Goal: Information Seeking & Learning: Learn about a topic

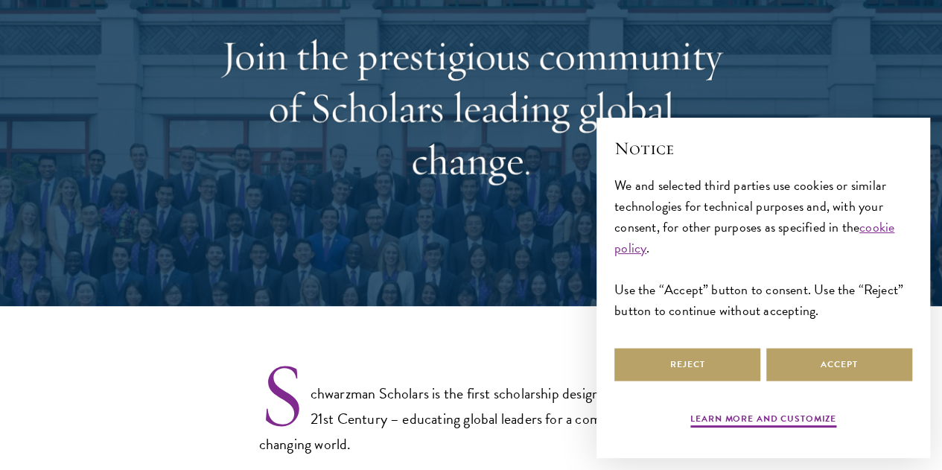
scroll to position [447, 0]
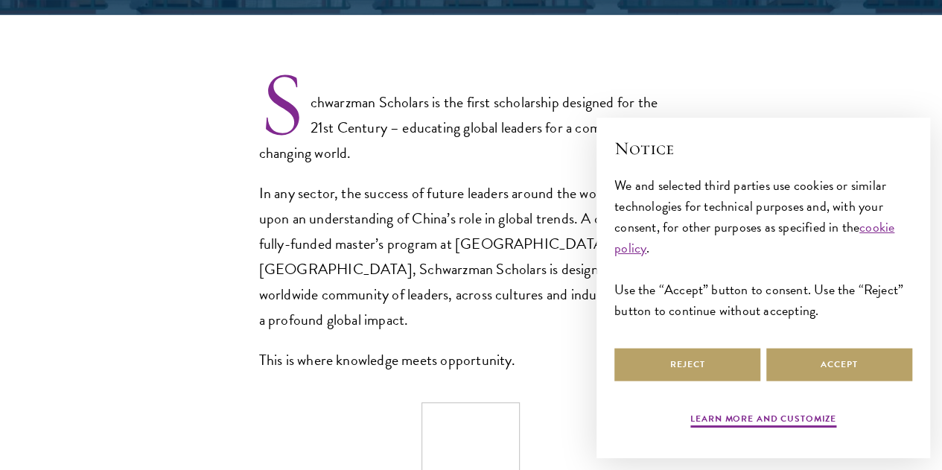
select select "Select Country"
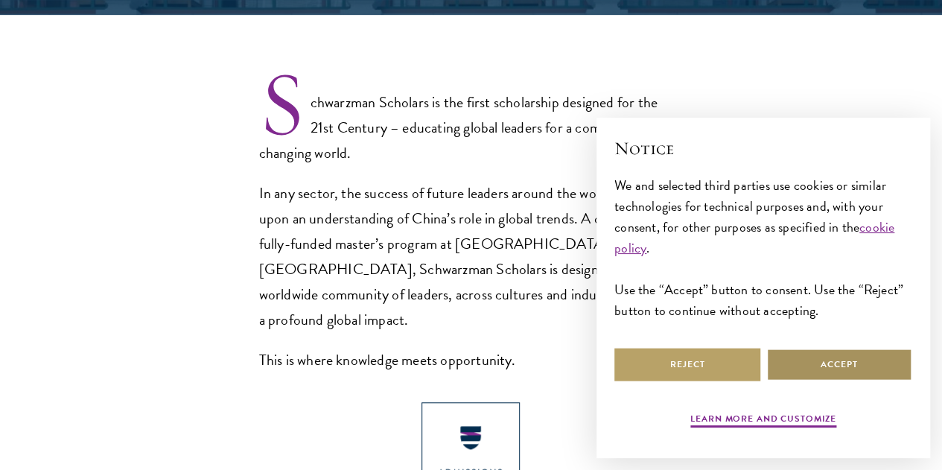
click at [874, 366] on button "Accept" at bounding box center [839, 364] width 146 height 33
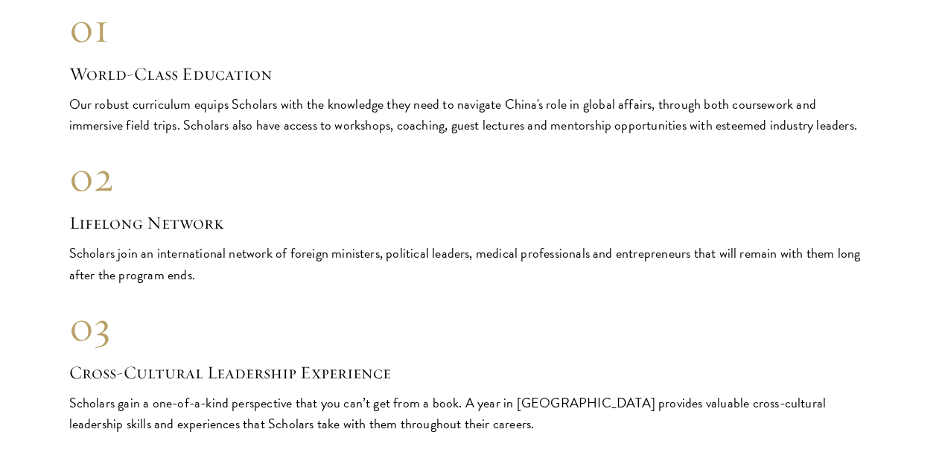
scroll to position [1563, 0]
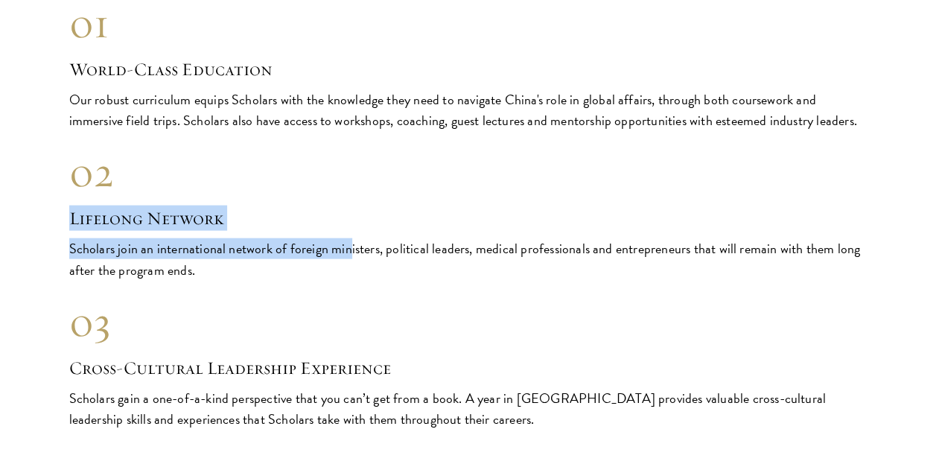
drag, startPoint x: 409, startPoint y: 213, endPoint x: 412, endPoint y: 226, distance: 13.2
click at [412, 226] on div "02 Lifelong Network Scholars join an international network of foreign ministers…" at bounding box center [471, 213] width 804 height 134
click at [412, 238] on div "Scholars join an international network of foreign ministers, political leaders,…" at bounding box center [471, 259] width 804 height 42
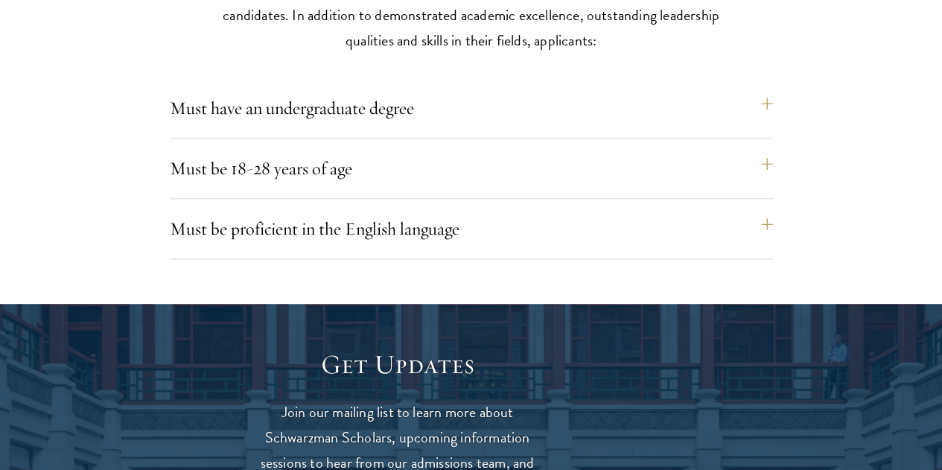
scroll to position [3722, 0]
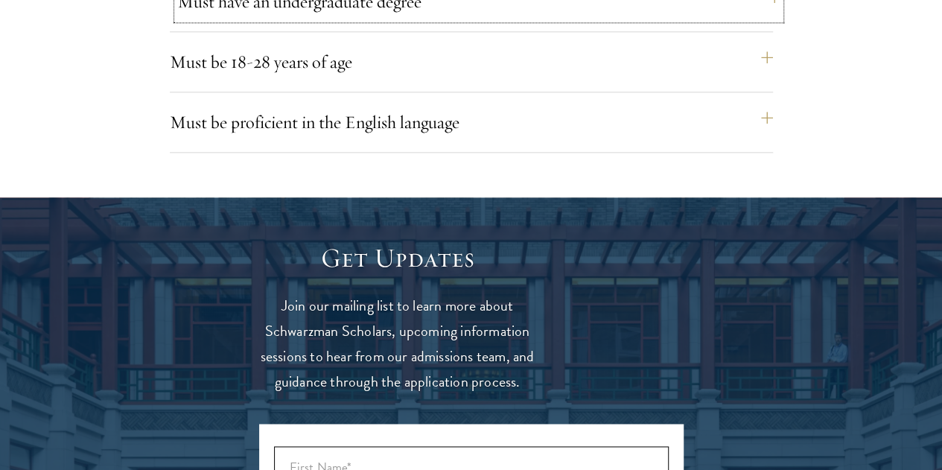
click at [374, 19] on button "Must have an undergraduate degree" at bounding box center [478, 2] width 603 height 36
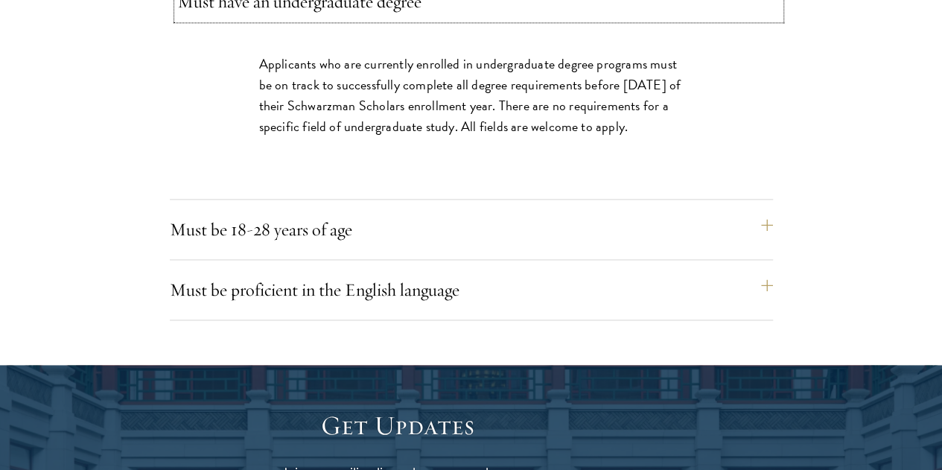
click at [374, 19] on button "Must have an undergraduate degree" at bounding box center [478, 2] width 603 height 36
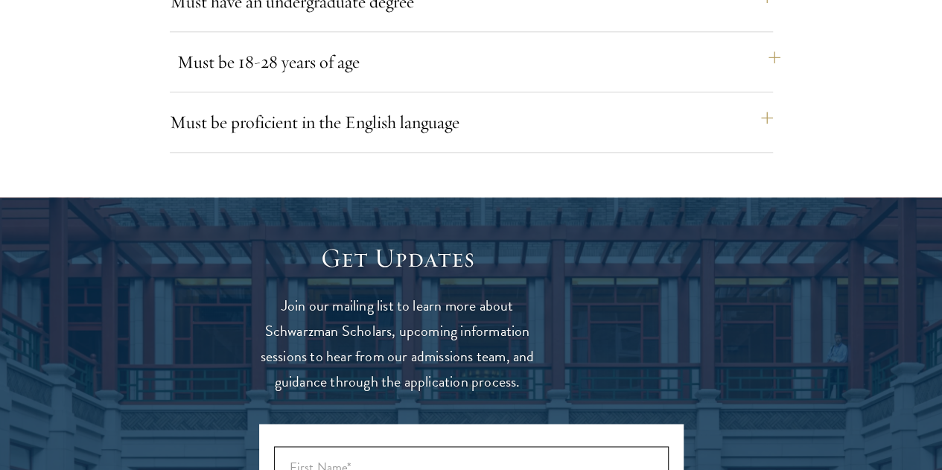
click at [369, 92] on div "Must be 18-28 years of age Candidates must be at least 18 but not yet 29 years …" at bounding box center [471, 68] width 603 height 48
click at [371, 80] on button "Must be 18-28 years of age" at bounding box center [478, 62] width 603 height 36
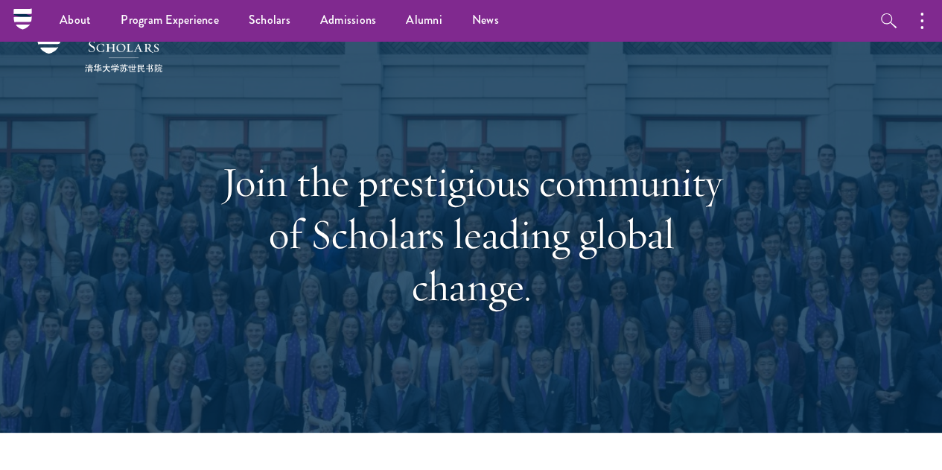
scroll to position [0, 0]
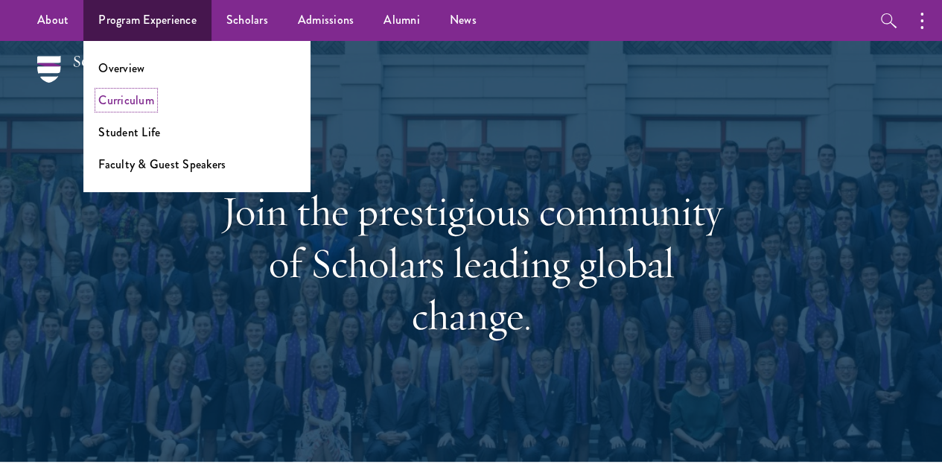
click at [137, 99] on link "Curriculum" at bounding box center [126, 100] width 56 height 17
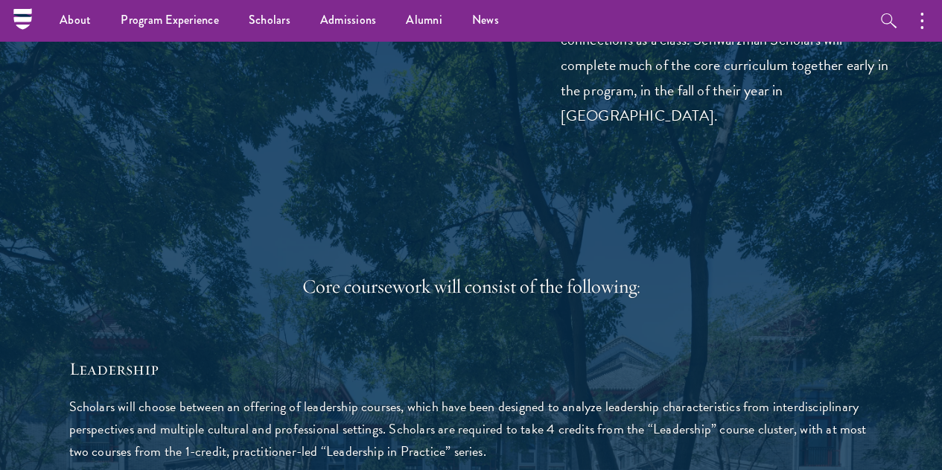
scroll to position [1563, 0]
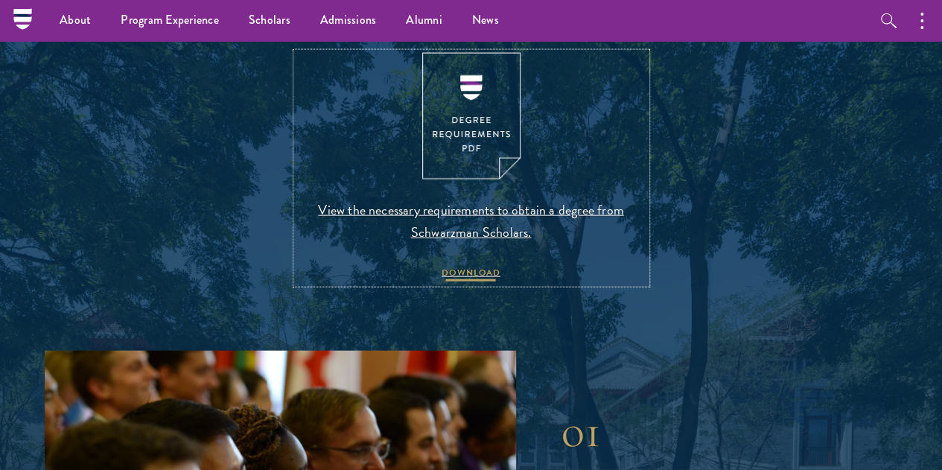
click at [456, 284] on span "DOWNLOAD" at bounding box center [470, 275] width 59 height 18
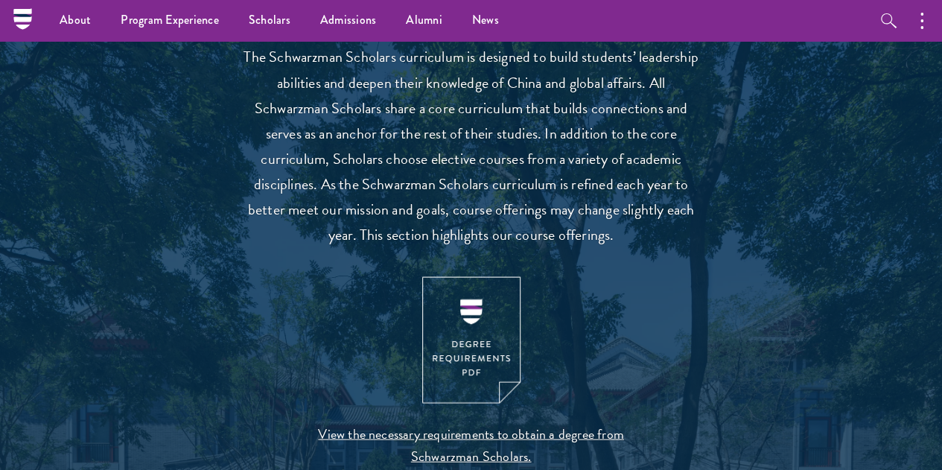
click at [505, 175] on p "The Schwarzman Scholars curriculum is designed to build students’ leadership ab…" at bounding box center [471, 145] width 462 height 202
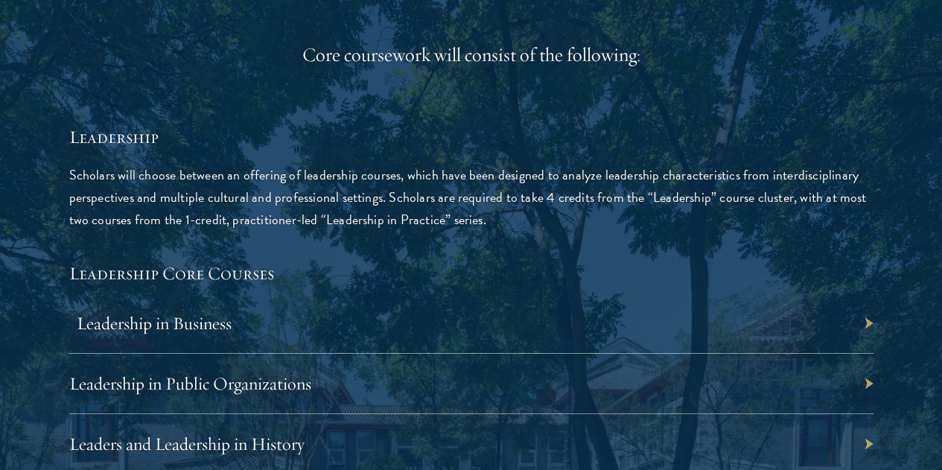
scroll to position [2382, 0]
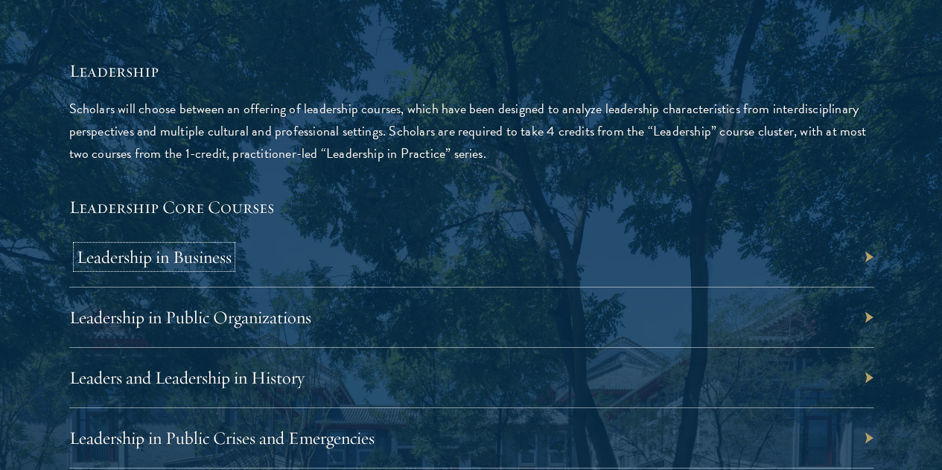
click at [232, 246] on link "Leadership in Business" at bounding box center [154, 257] width 155 height 22
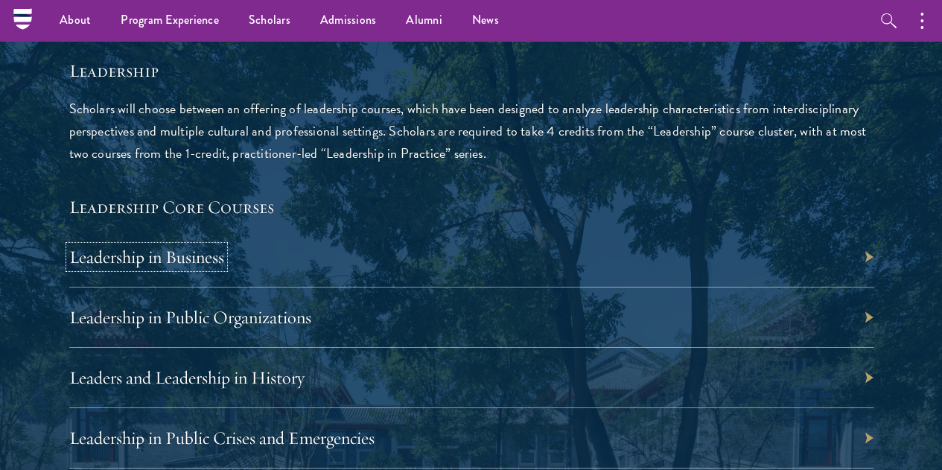
scroll to position [2308, 0]
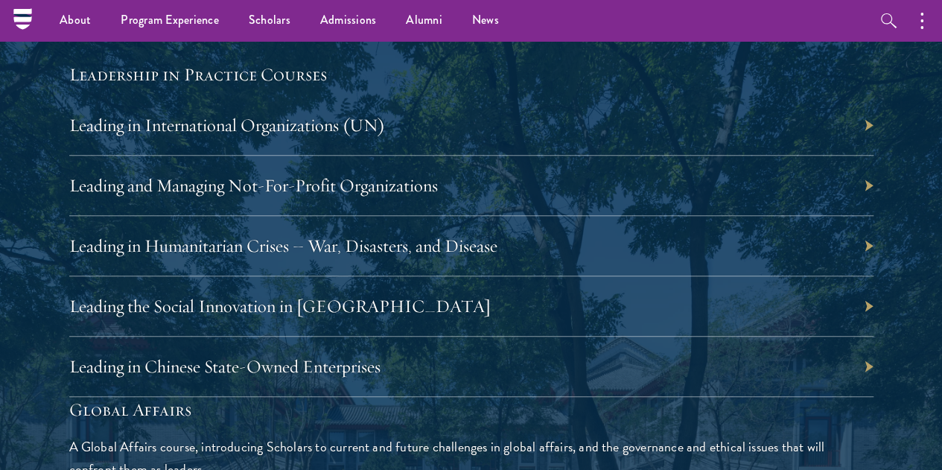
scroll to position [3052, 0]
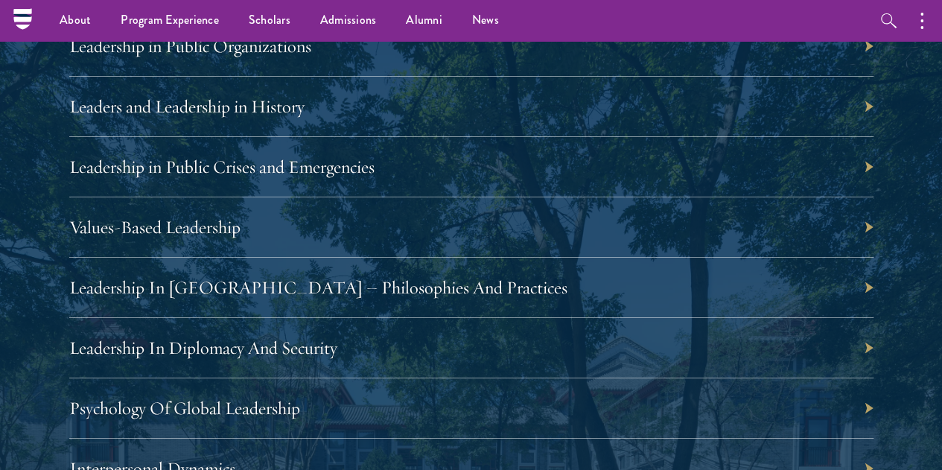
scroll to position [2308, 0]
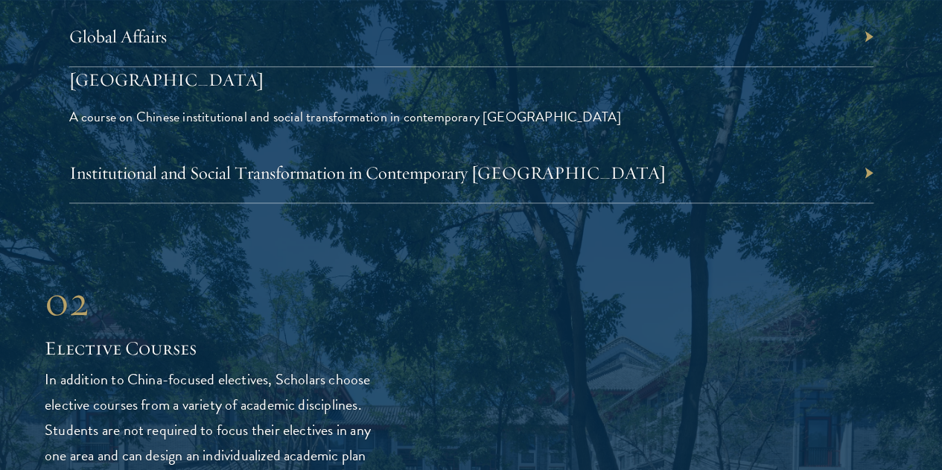
scroll to position [3648, 0]
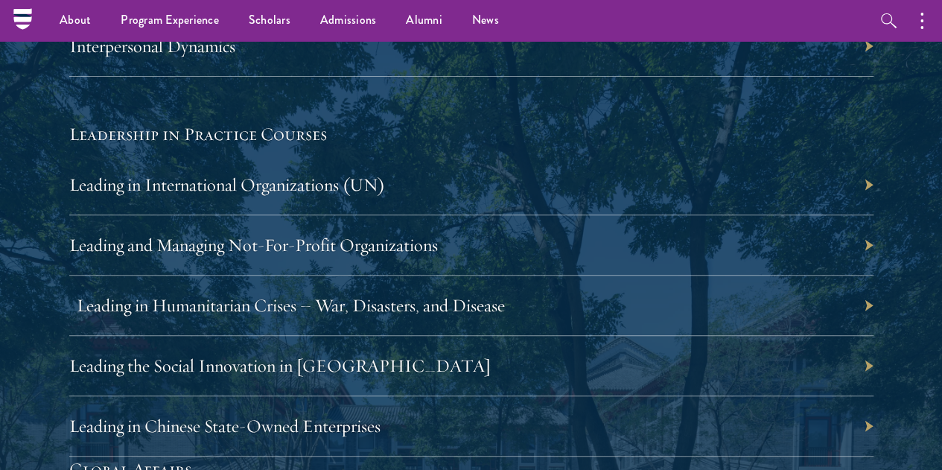
scroll to position [3052, 0]
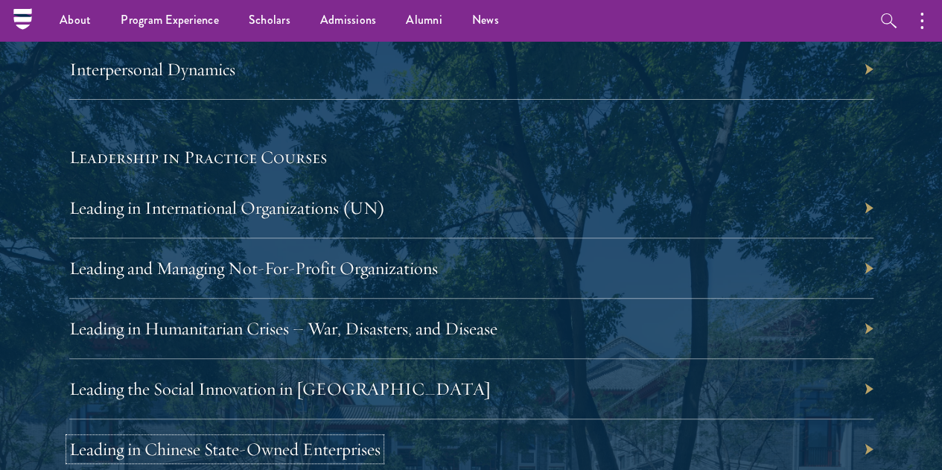
drag, startPoint x: 564, startPoint y: 403, endPoint x: 422, endPoint y: 322, distance: 162.7
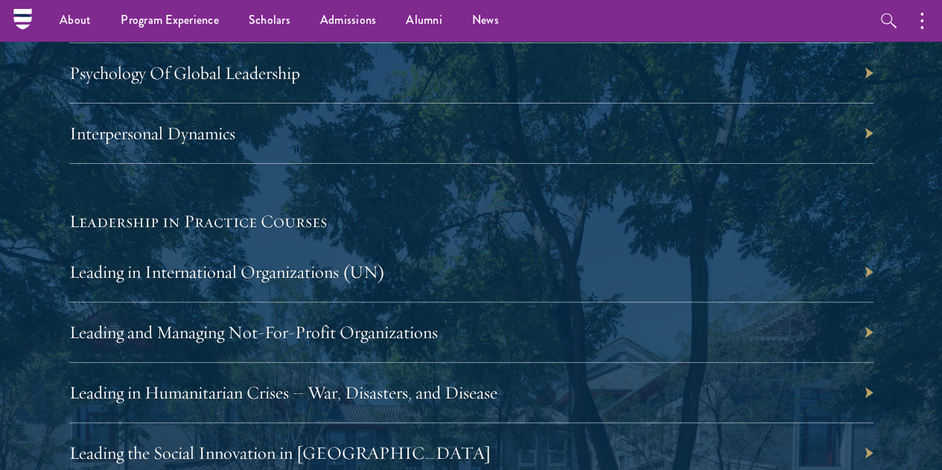
scroll to position [2903, 0]
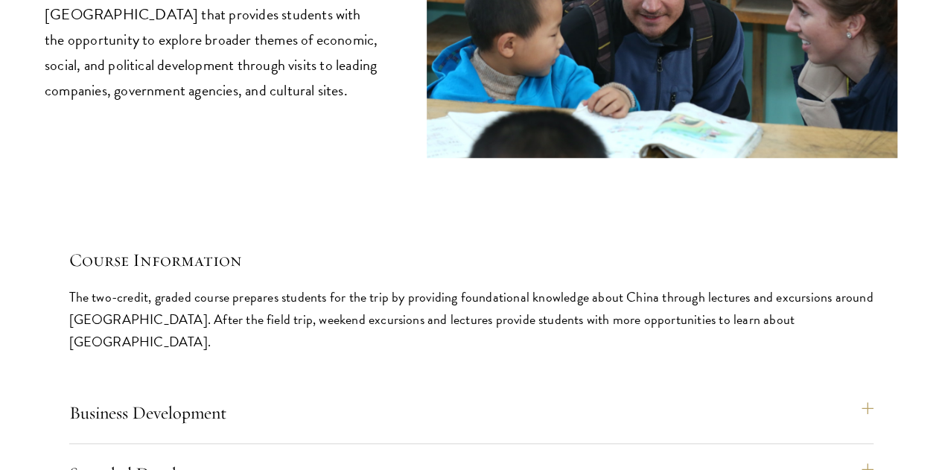
scroll to position [6253, 0]
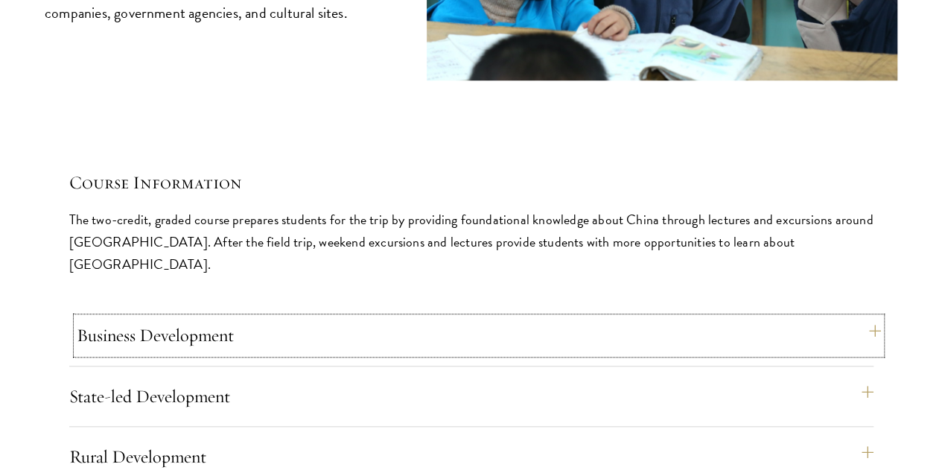
click at [580, 317] on button "Business Development" at bounding box center [479, 335] width 804 height 36
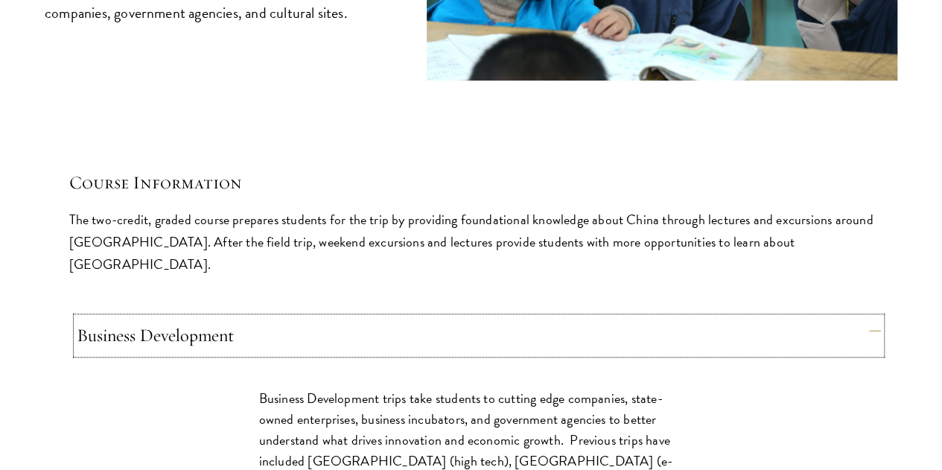
click at [588, 317] on button "Business Development" at bounding box center [479, 335] width 804 height 36
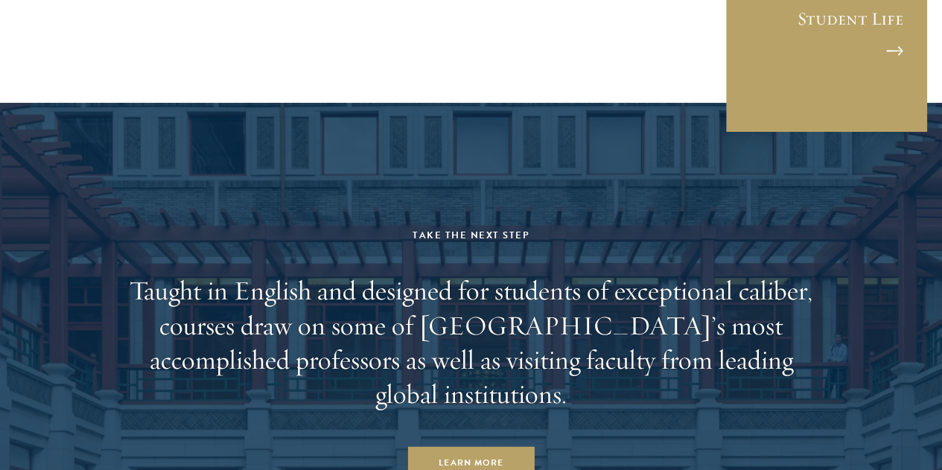
scroll to position [8664, 0]
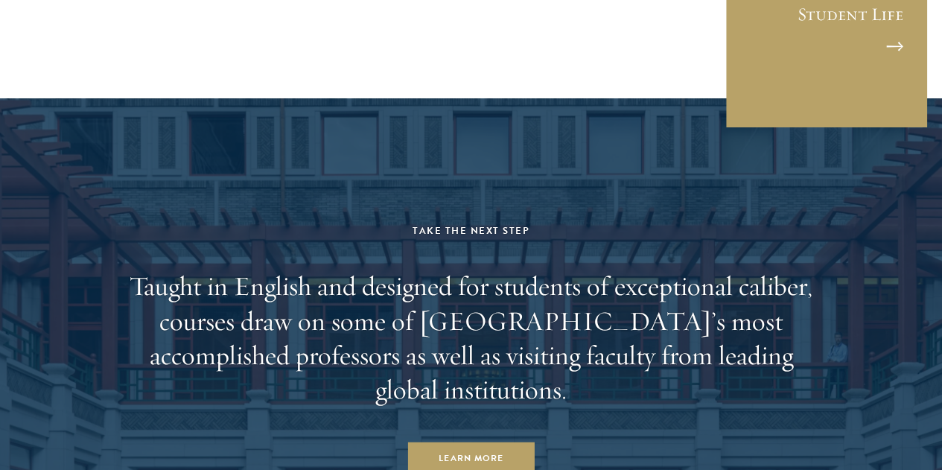
click at [467, 269] on h2 "Taught in English and designed for students of exceptional caliber, courses dra…" at bounding box center [471, 337] width 692 height 137
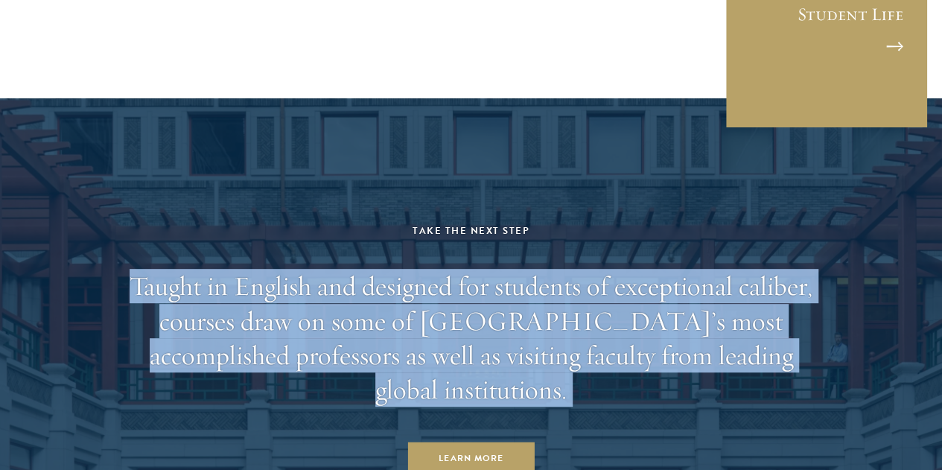
click at [467, 269] on h2 "Taught in English and designed for students of exceptional caliber, courses dra…" at bounding box center [471, 337] width 692 height 137
click at [492, 269] on h2 "Taught in English and designed for students of exceptional caliber, courses dra…" at bounding box center [471, 337] width 692 height 137
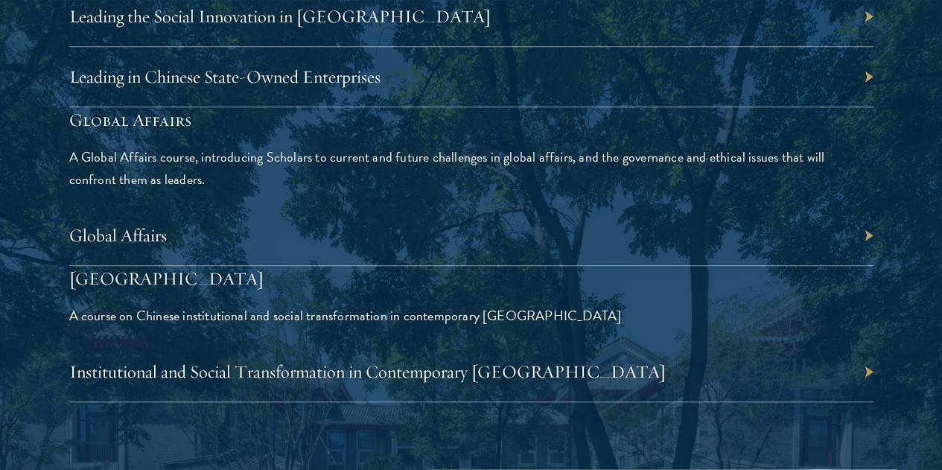
scroll to position [3573, 0]
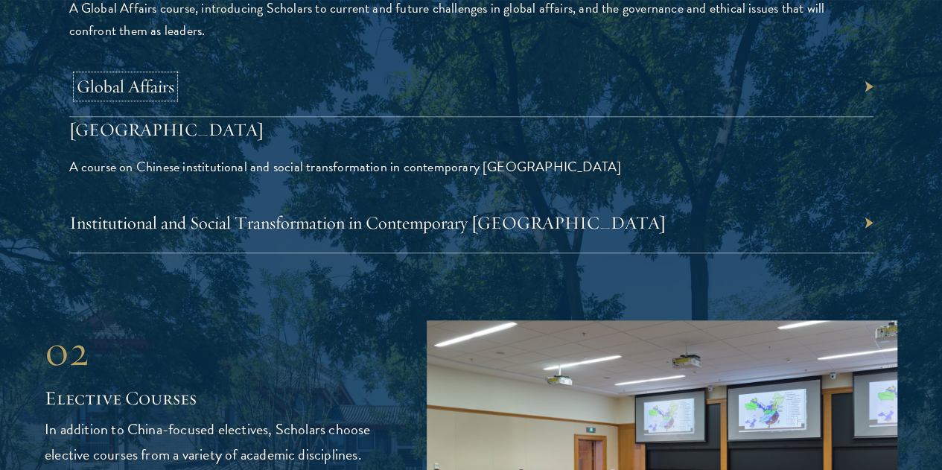
click at [174, 75] on link "Global Affairs" at bounding box center [126, 86] width 98 height 22
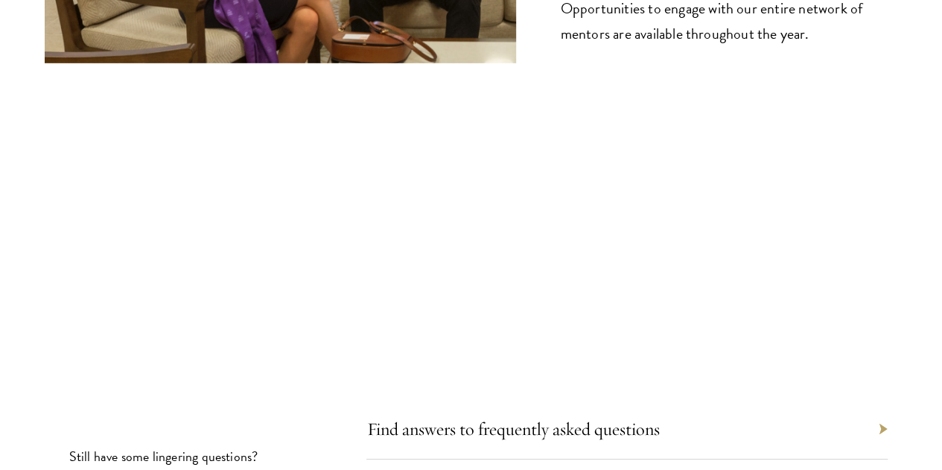
scroll to position [8188, 0]
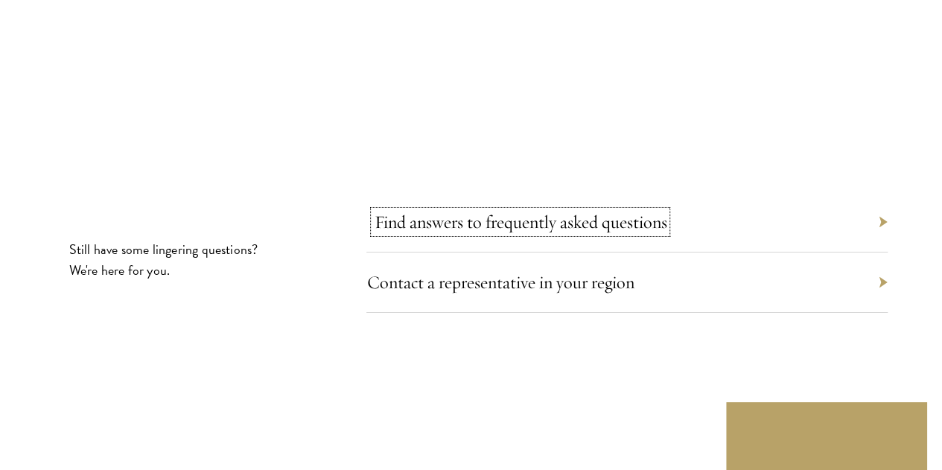
click at [433, 211] on link "Find answers to frequently asked questions" at bounding box center [520, 222] width 293 height 22
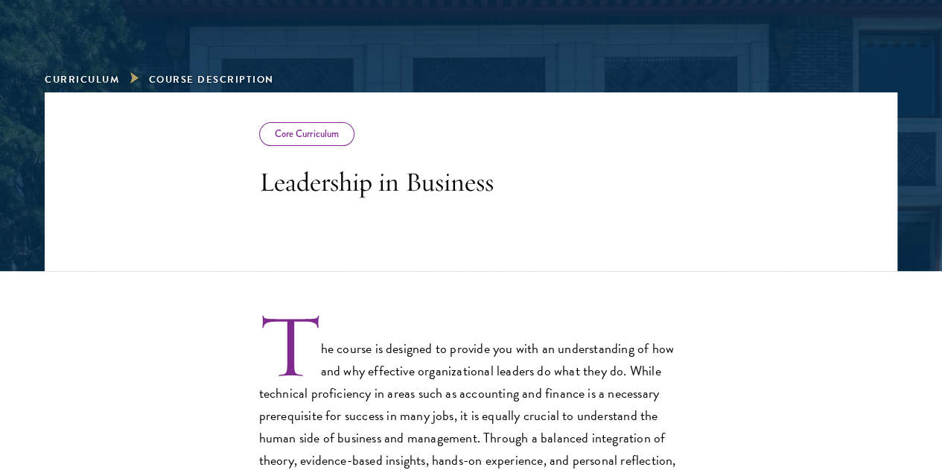
scroll to position [447, 0]
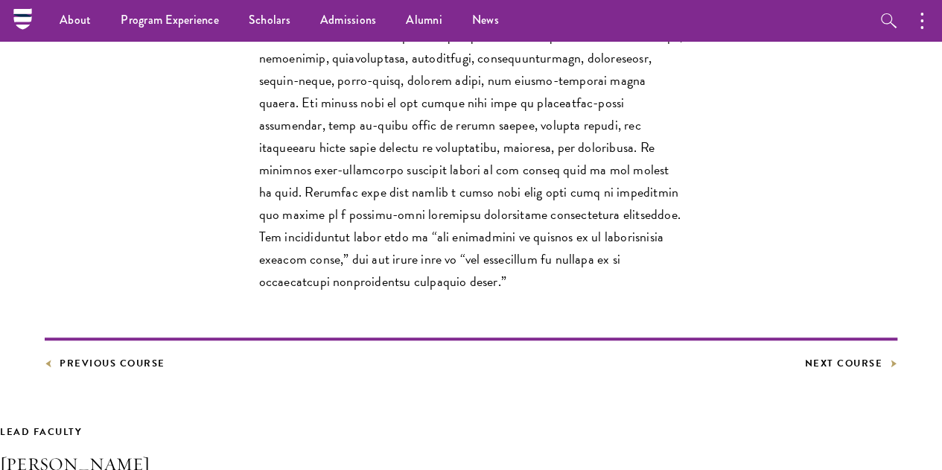
scroll to position [596, 0]
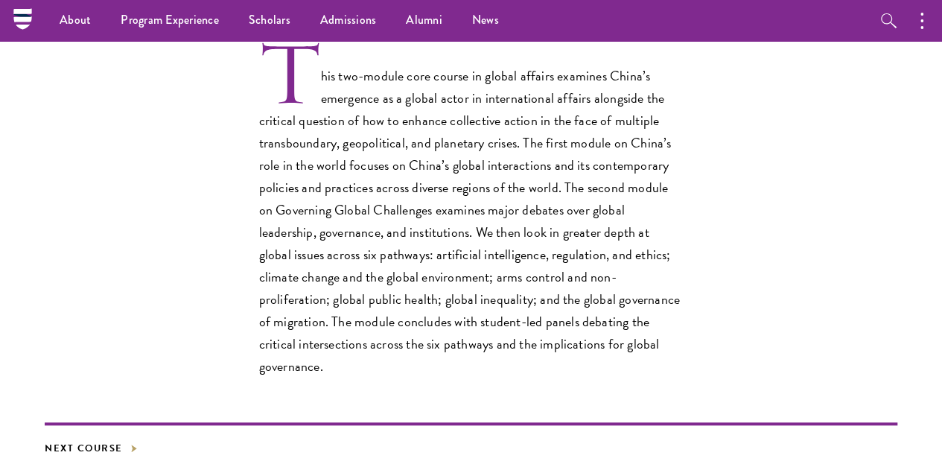
scroll to position [444, 0]
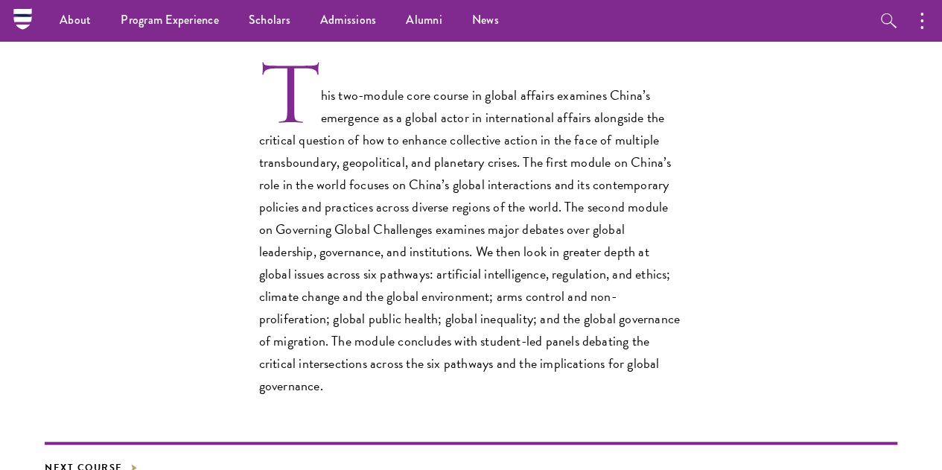
drag, startPoint x: 683, startPoint y: 144, endPoint x: 831, endPoint y: 143, distance: 147.4
click at [883, 148] on article "Core Curriculum Global Affairs Next Course Lead Faculty Katherine Morton Extern…" at bounding box center [471, 462] width 942 height 1246
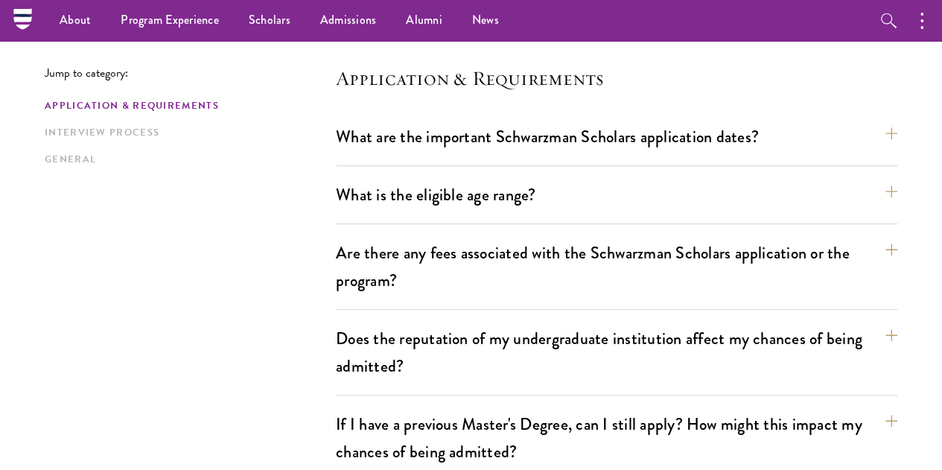
scroll to position [372, 0]
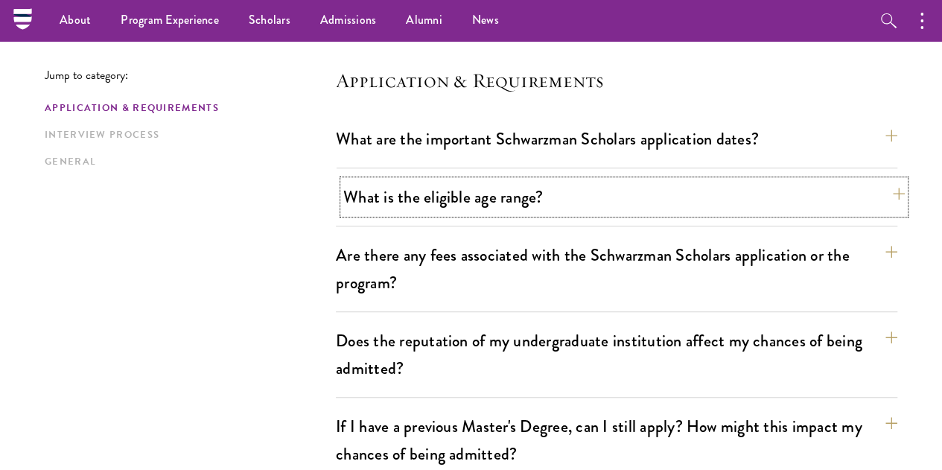
click at [392, 181] on button "What is the eligible age range?" at bounding box center [623, 196] width 561 height 33
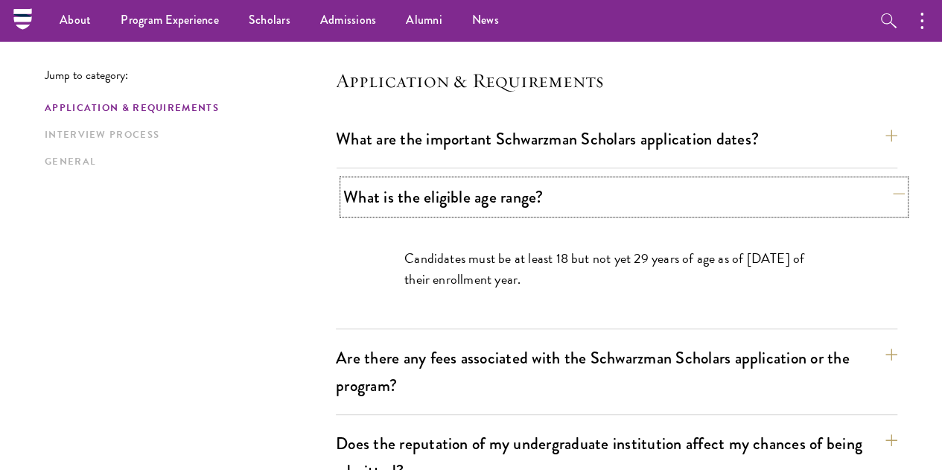
click at [397, 180] on button "What is the eligible age range?" at bounding box center [623, 196] width 561 height 33
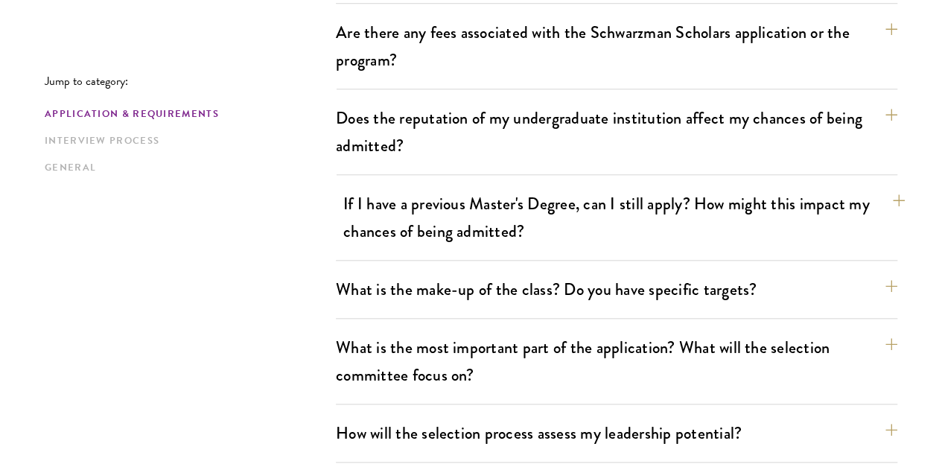
scroll to position [669, 0]
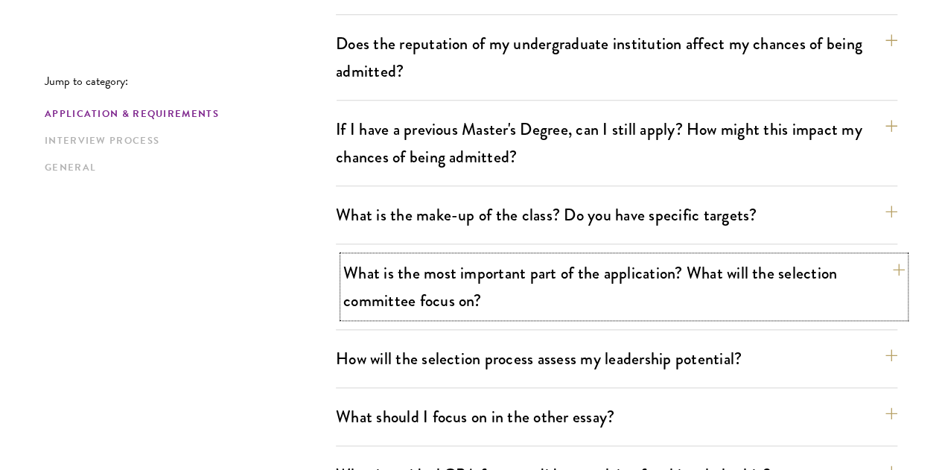
click at [428, 256] on button "What is the most important part of the application? What will the selection com…" at bounding box center [623, 286] width 561 height 61
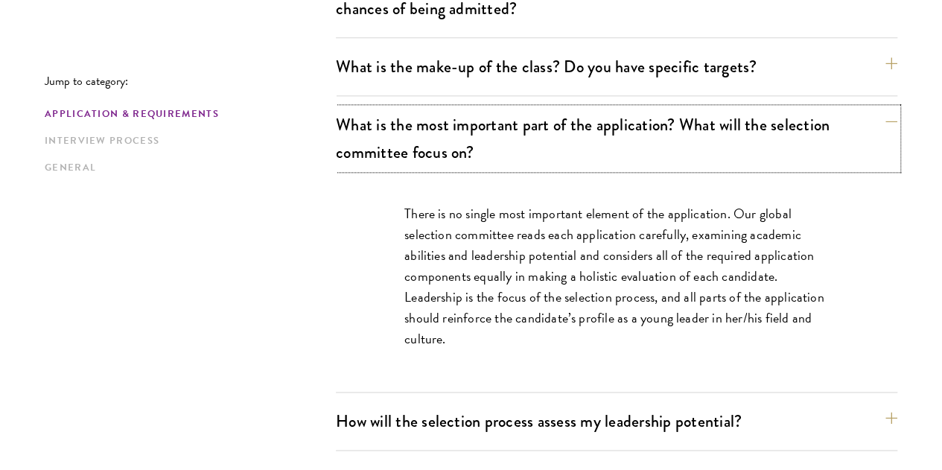
scroll to position [818, 0]
click at [448, 202] on p "There is no single most important element of the application. Our global select…" at bounding box center [616, 275] width 424 height 147
click at [430, 107] on button "What is the most important part of the application? What will the selection com…" at bounding box center [623, 137] width 561 height 61
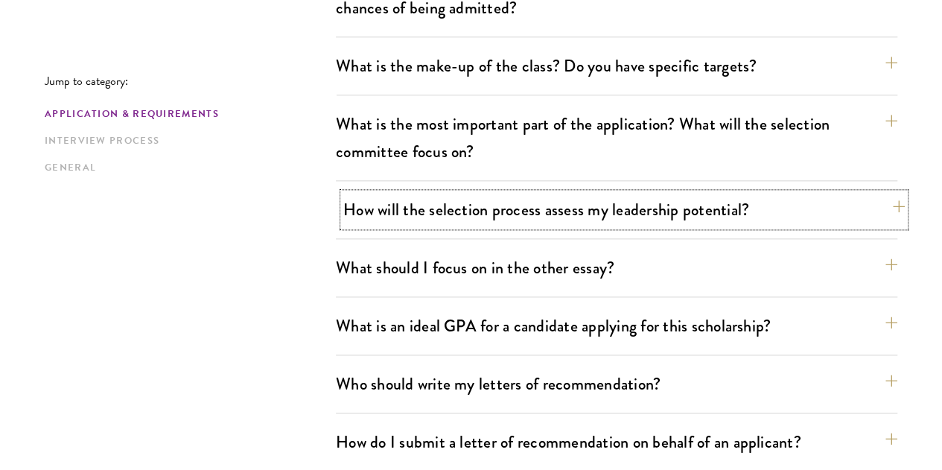
click at [357, 193] on button "How will the selection process assess my leadership potential?" at bounding box center [623, 209] width 561 height 33
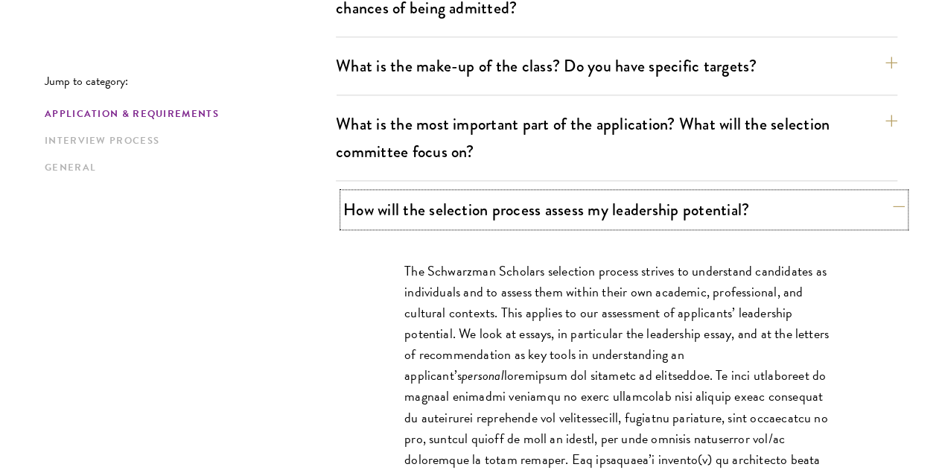
click at [377, 193] on button "How will the selection process assess my leadership potential?" at bounding box center [623, 209] width 561 height 33
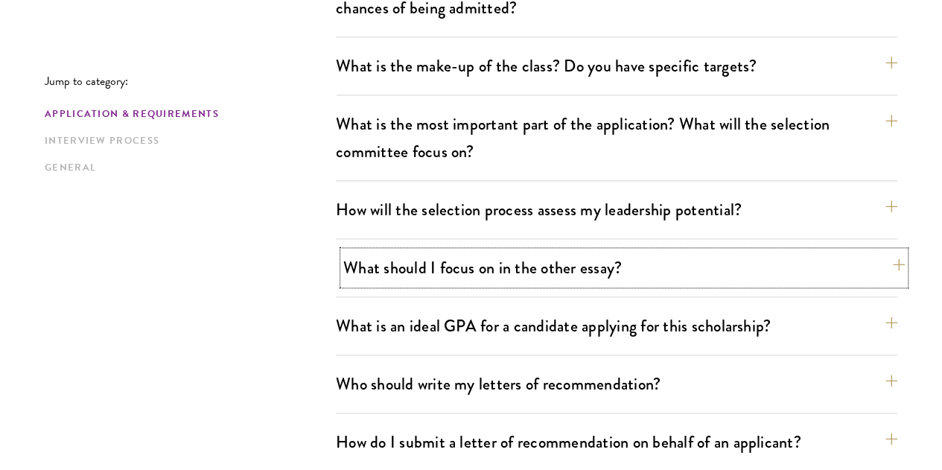
click at [424, 251] on button "What should I focus on in the other essay?" at bounding box center [623, 267] width 561 height 33
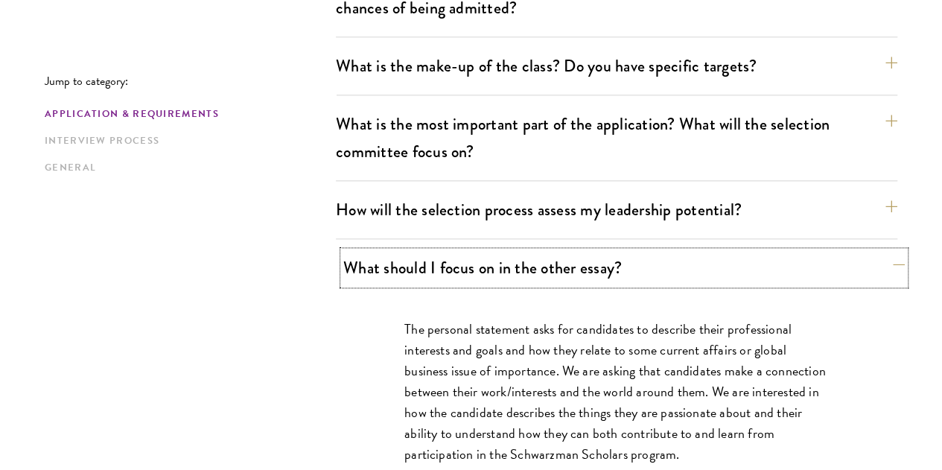
click at [403, 251] on button "What should I focus on in the other essay?" at bounding box center [623, 267] width 561 height 33
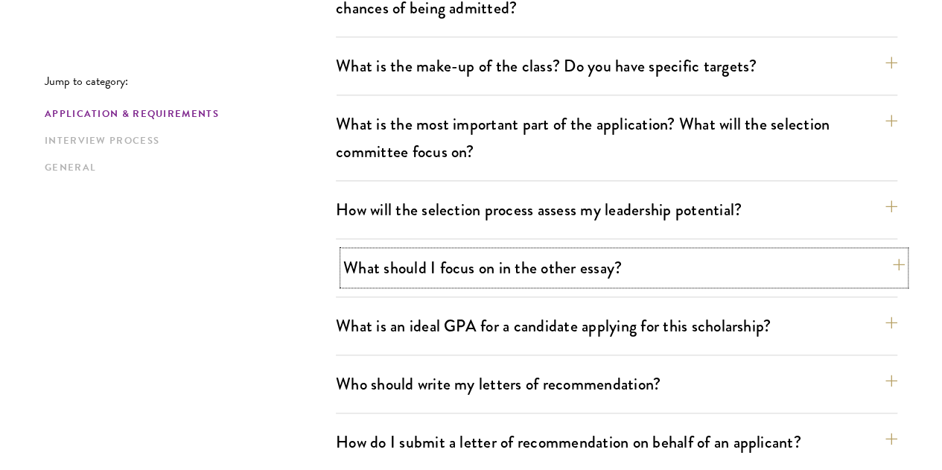
scroll to position [1041, 0]
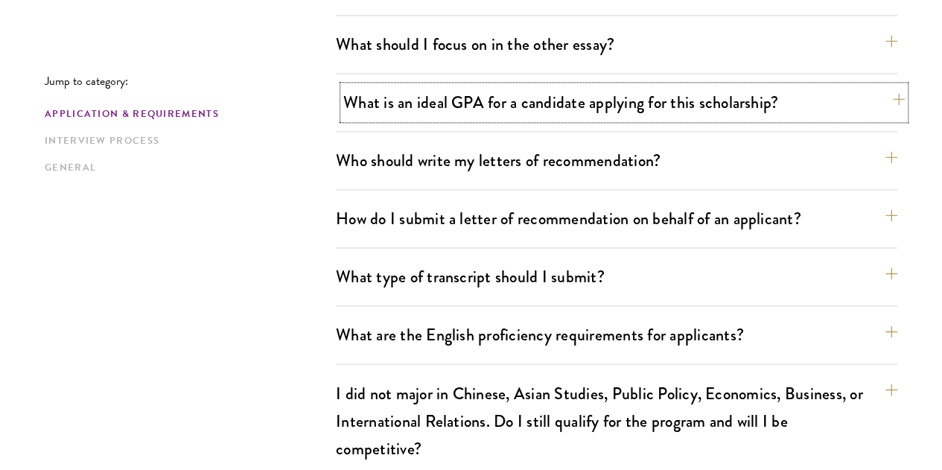
click at [421, 86] on button "What is an ideal GPA for a candidate applying for this scholarship?" at bounding box center [623, 102] width 561 height 33
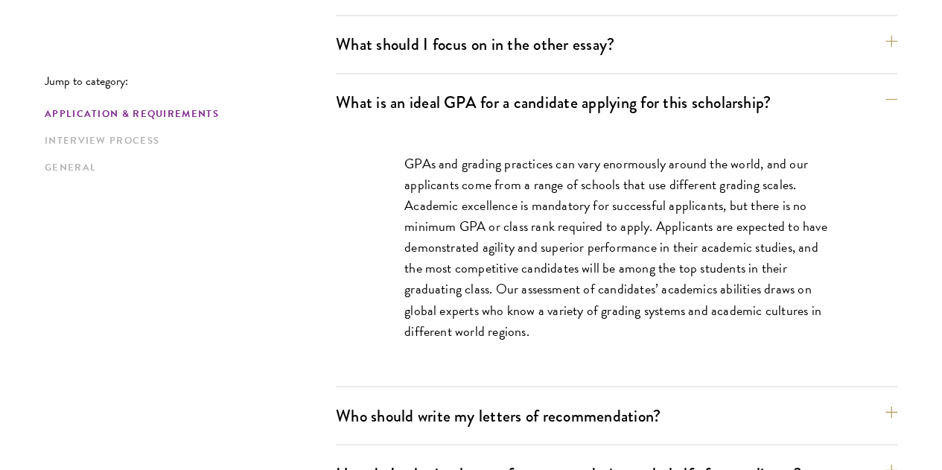
drag, startPoint x: 460, startPoint y: 112, endPoint x: 473, endPoint y: 169, distance: 58.9
click at [473, 169] on p "GPAs and grading practices can vary enormously around the world, and our applic…" at bounding box center [616, 247] width 424 height 188
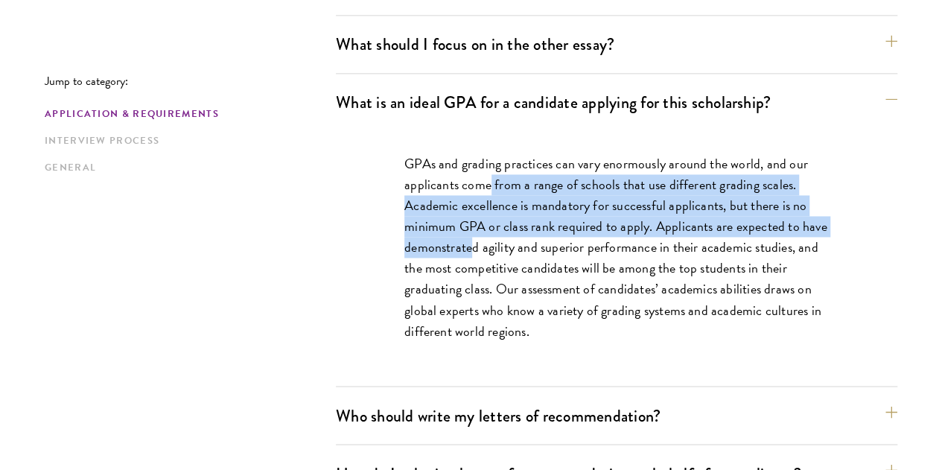
drag, startPoint x: 495, startPoint y: 146, endPoint x: 497, endPoint y: 179, distance: 33.5
click at [497, 179] on p "GPAs and grading practices can vary enormously around the world, and our applic…" at bounding box center [616, 247] width 424 height 188
drag, startPoint x: 498, startPoint y: 152, endPoint x: 500, endPoint y: 179, distance: 27.6
click at [500, 179] on p "GPAs and grading practices can vary enormously around the world, and our applic…" at bounding box center [616, 247] width 424 height 188
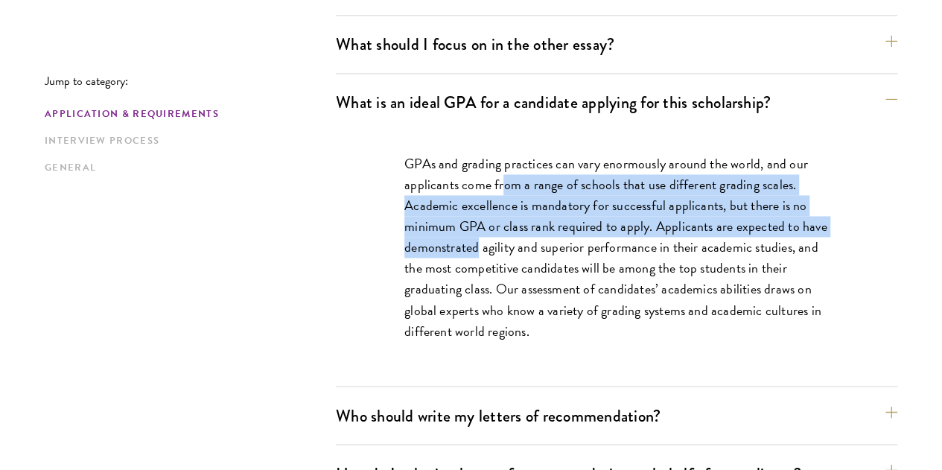
click at [500, 179] on p "GPAs and grading practices can vary enormously around the world, and our applic…" at bounding box center [616, 247] width 424 height 188
drag, startPoint x: 502, startPoint y: 126, endPoint x: 505, endPoint y: 174, distance: 48.4
click at [505, 174] on p "GPAs and grading practices can vary enormously around the world, and our applic…" at bounding box center [616, 247] width 424 height 188
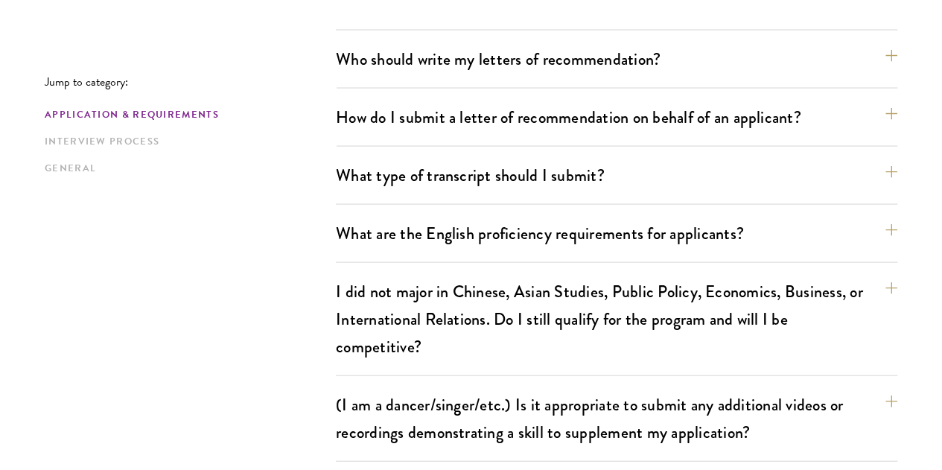
scroll to position [1711, 0]
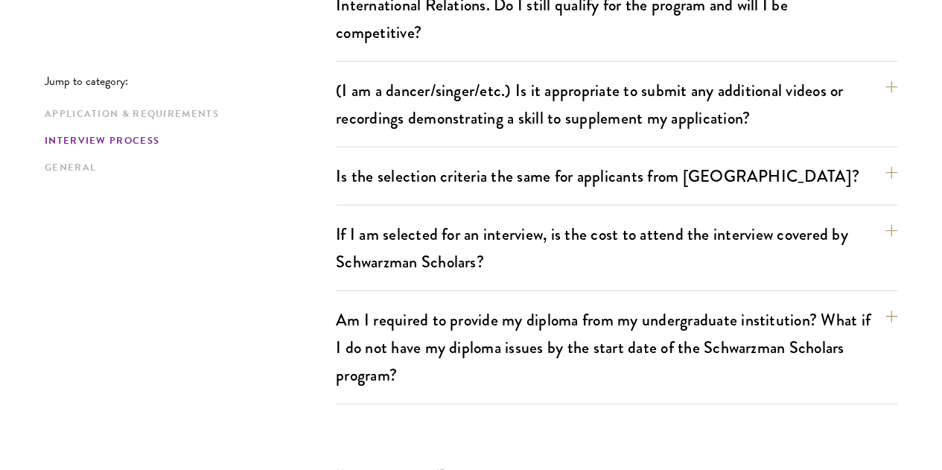
click at [333, 301] on div "Jump to category: Application & Requirements Interview Process General Applicat…" at bounding box center [471, 127] width 852 height 2797
click at [345, 294] on div "Application & Requirements What are the important Schwarzman Scholars applicati…" at bounding box center [616, 127] width 561 height 2797
click at [357, 276] on div "Application & Requirements What are the important Schwarzman Scholars applicati…" at bounding box center [616, 127] width 561 height 2797
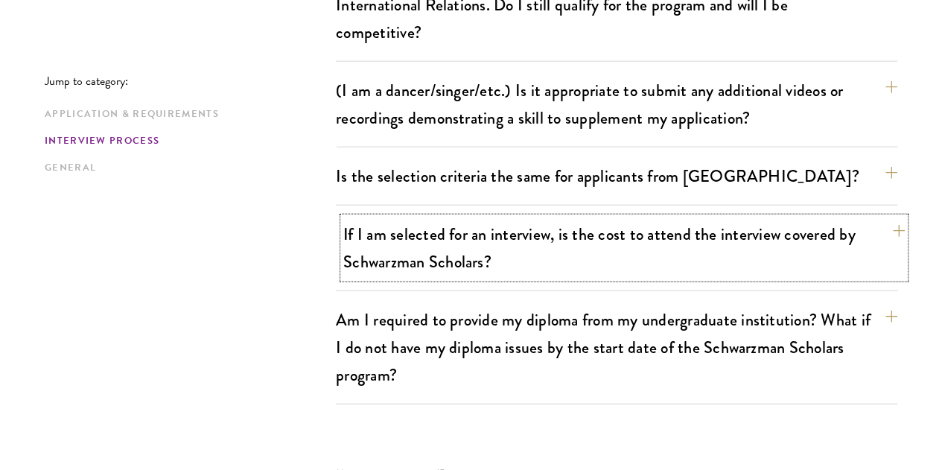
click at [380, 217] on button "If I am selected for an interview, is the cost to attend the interview covered …" at bounding box center [623, 247] width 561 height 61
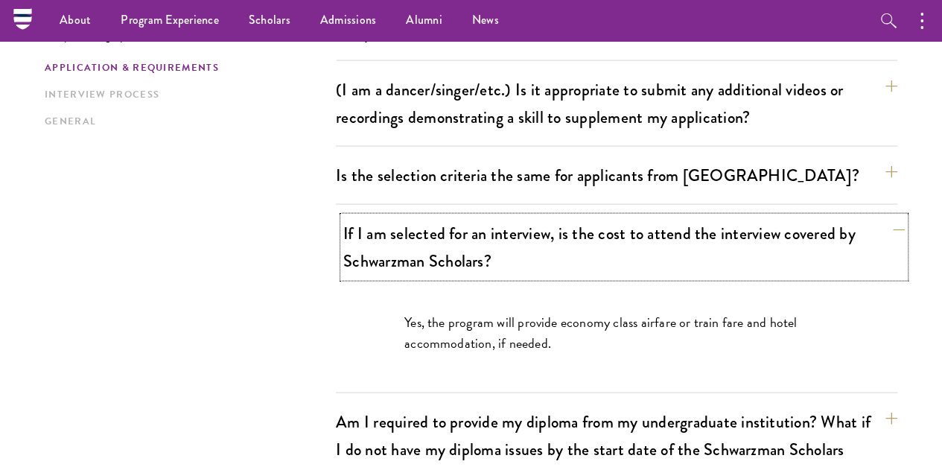
scroll to position [1457, 0]
click at [380, 217] on button "If I am selected for an interview, is the cost to attend the interview covered …" at bounding box center [623, 247] width 561 height 61
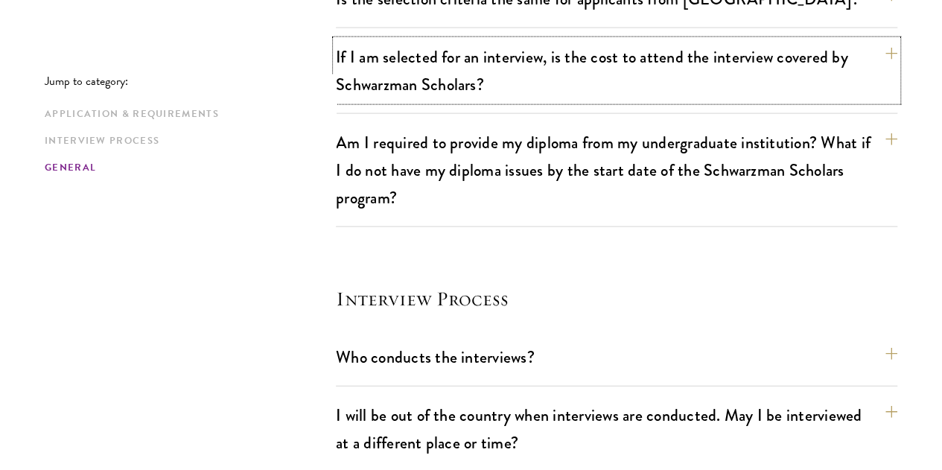
scroll to position [2049, 0]
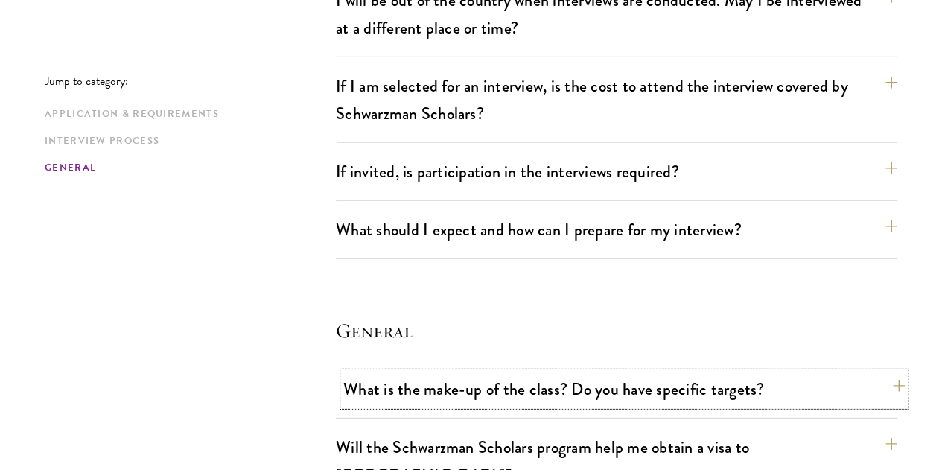
click at [436, 372] on button "What is the make-up of the class? Do you have specific targets?" at bounding box center [623, 388] width 561 height 33
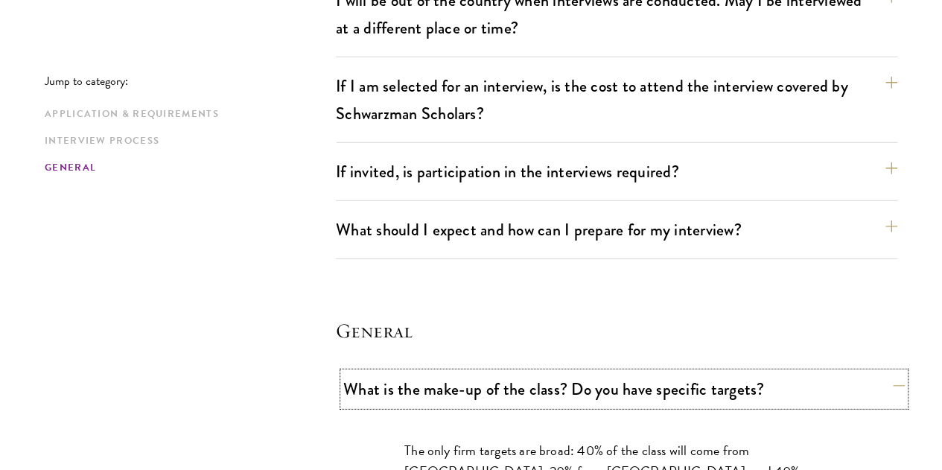
click at [411, 372] on button "What is the make-up of the class? Do you have specific targets?" at bounding box center [623, 388] width 561 height 33
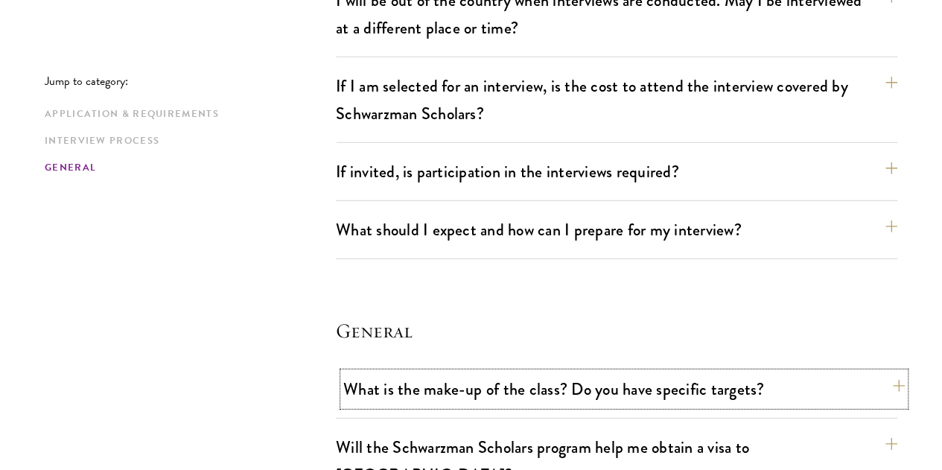
click at [466, 372] on button "What is the make-up of the class? Do you have specific targets?" at bounding box center [623, 388] width 561 height 33
